Goal: Transaction & Acquisition: Purchase product/service

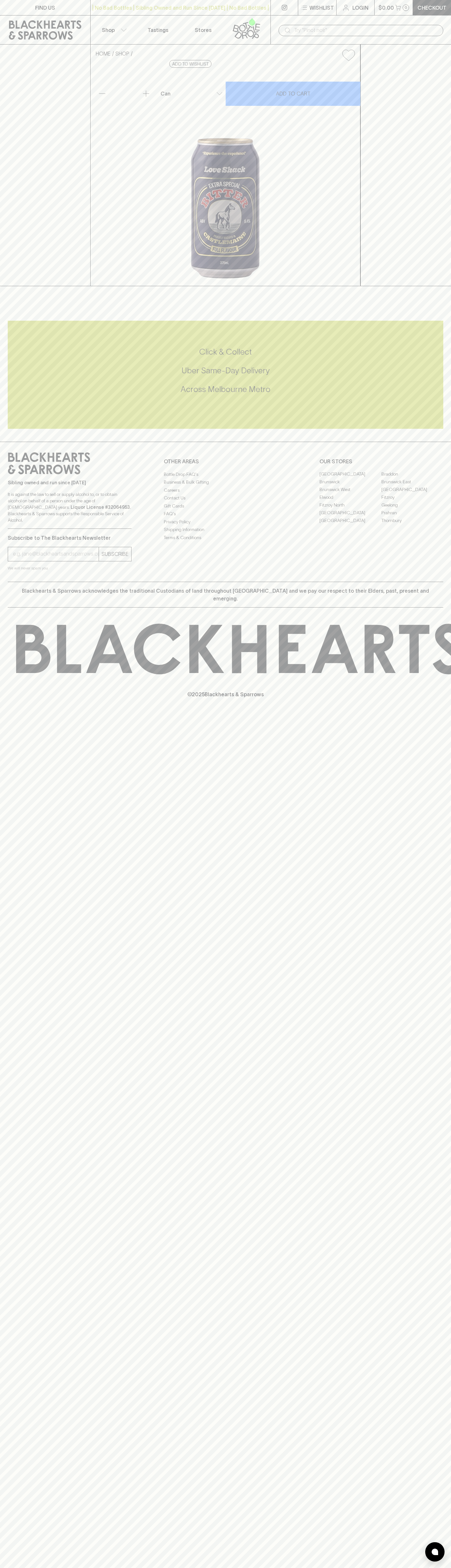
click at [125, 31] on icon "button" at bounding box center [124, 30] width 6 height 4
click at [423, 122] on div at bounding box center [225, 784] width 451 height 1568
click at [4, 1568] on html "FIND US | No Bad Bottles | Sibling Owned and Run Since [DATE] | No Bad Bottles …" at bounding box center [225, 784] width 451 height 1568
click at [19, 1390] on div at bounding box center [225, 784] width 451 height 1568
